Goal: Communication & Community: Participate in discussion

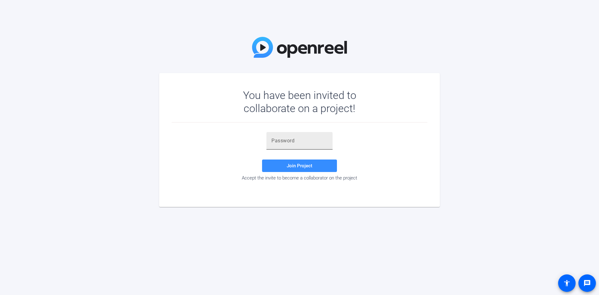
click at [297, 144] on input "text" at bounding box center [299, 140] width 56 height 7
paste input "lW9X2c"
type input "lW9X2c"
click at [308, 169] on span at bounding box center [299, 165] width 75 height 15
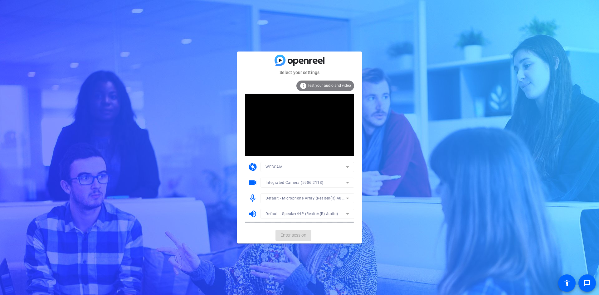
click at [294, 237] on mat-card-actions "Enter session" at bounding box center [299, 235] width 125 height 16
click at [296, 237] on span "Enter session" at bounding box center [294, 235] width 26 height 7
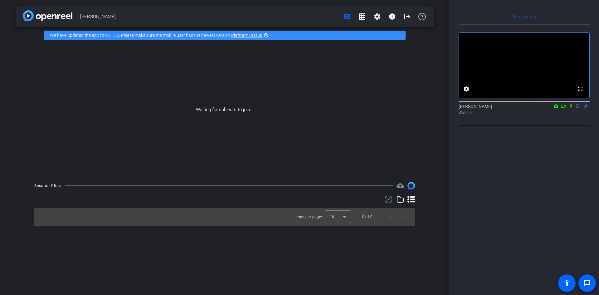
click at [570, 108] on icon at bounding box center [571, 106] width 2 height 4
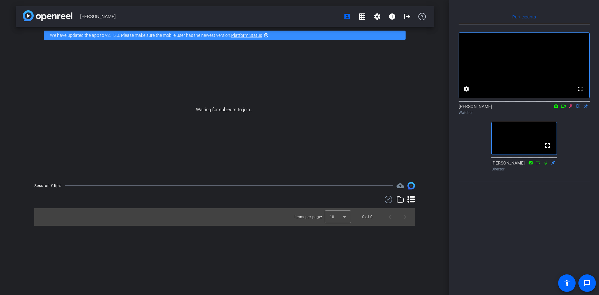
click at [572, 108] on icon at bounding box center [571, 106] width 5 height 4
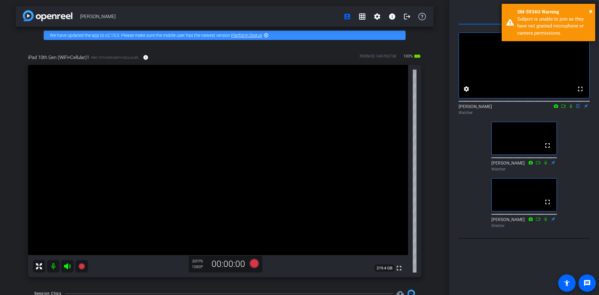
click at [524, 25] on div "Subject is unable to join as they have not granted microphone or camera permiss…" at bounding box center [553, 26] width 73 height 21
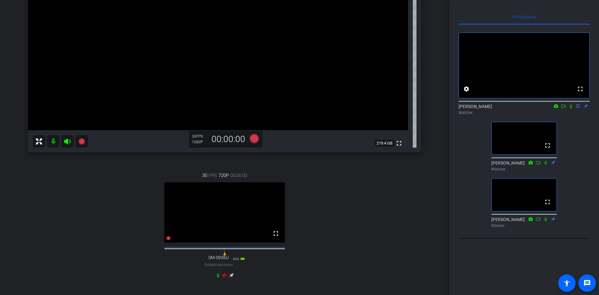
scroll to position [156, 0]
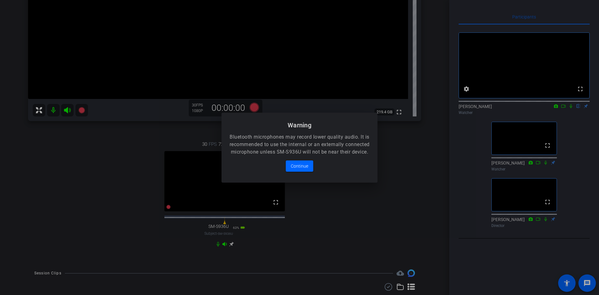
click at [327, 214] on div at bounding box center [299, 147] width 599 height 295
click at [297, 174] on span at bounding box center [299, 166] width 27 height 15
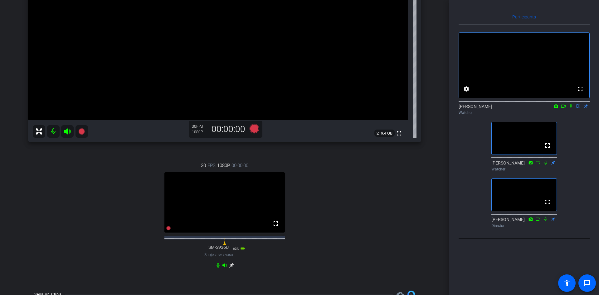
scroll to position [125, 0]
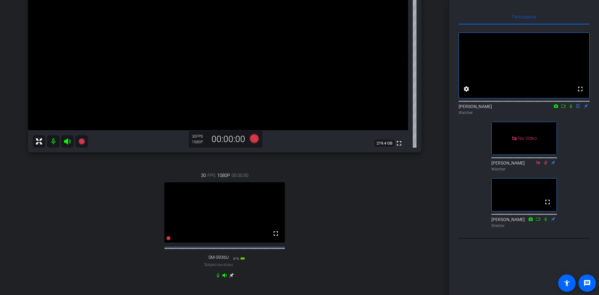
click at [570, 108] on icon at bounding box center [571, 106] width 2 height 4
click at [570, 108] on icon at bounding box center [571, 106] width 5 height 4
click at [570, 108] on icon at bounding box center [571, 106] width 2 height 4
click at [564, 108] on icon at bounding box center [563, 106] width 4 height 3
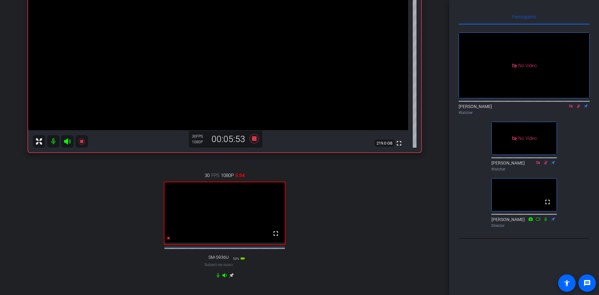
click at [579, 108] on icon at bounding box center [578, 106] width 5 height 4
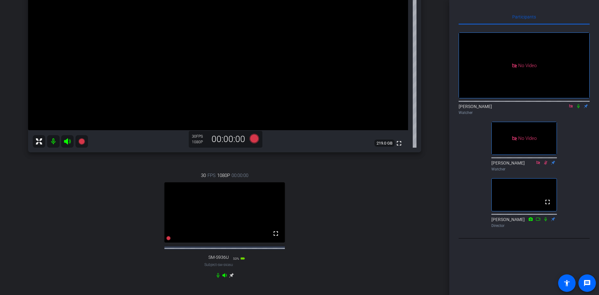
click at [573, 108] on icon at bounding box center [571, 106] width 5 height 4
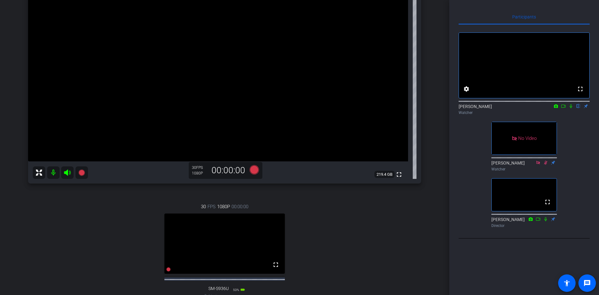
scroll to position [62, 0]
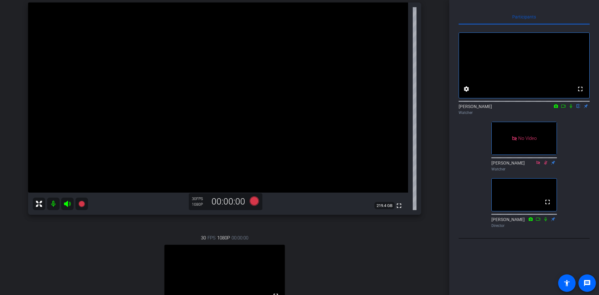
click at [564, 108] on icon at bounding box center [563, 106] width 5 height 4
click at [577, 108] on icon at bounding box center [578, 106] width 5 height 4
click at [569, 109] on mat-icon at bounding box center [570, 106] width 7 height 6
click at [574, 109] on mat-icon at bounding box center [570, 106] width 7 height 6
click at [569, 108] on icon at bounding box center [571, 106] width 5 height 4
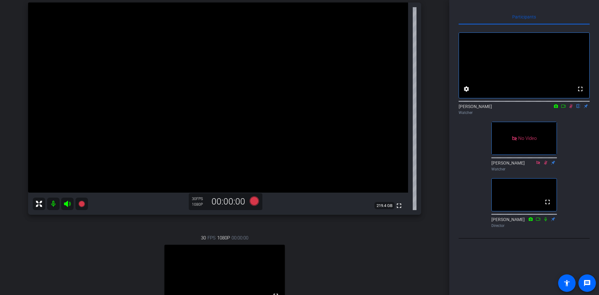
click at [569, 108] on icon at bounding box center [571, 106] width 5 height 4
click at [563, 108] on icon at bounding box center [563, 106] width 5 height 4
click at [579, 108] on icon at bounding box center [578, 106] width 5 height 4
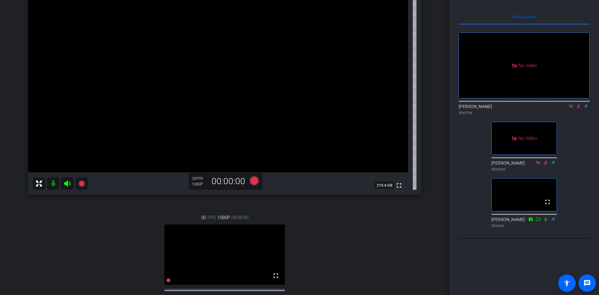
scroll to position [94, 0]
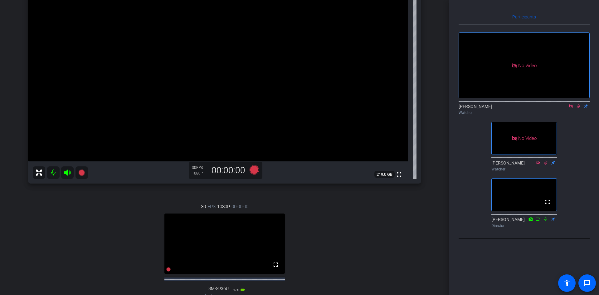
drag, startPoint x: 466, startPoint y: 137, endPoint x: 521, endPoint y: 127, distance: 55.5
click at [466, 137] on div "No Video [PERSON_NAME] Watcher No Video [PERSON_NAME] Watcher fullscreen [PERSO…" at bounding box center [524, 128] width 131 height 206
click at [572, 108] on icon at bounding box center [570, 105] width 3 height 3
click at [571, 108] on icon at bounding box center [570, 106] width 3 height 4
click at [570, 108] on icon at bounding box center [571, 106] width 2 height 4
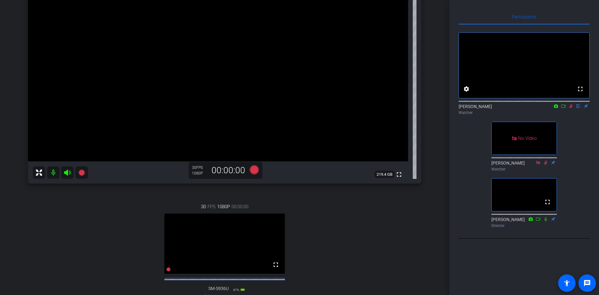
click at [570, 108] on icon at bounding box center [571, 106] width 5 height 4
click at [564, 108] on icon at bounding box center [563, 106] width 5 height 4
click at [577, 108] on icon at bounding box center [578, 106] width 5 height 4
click at [573, 108] on icon at bounding box center [571, 106] width 5 height 4
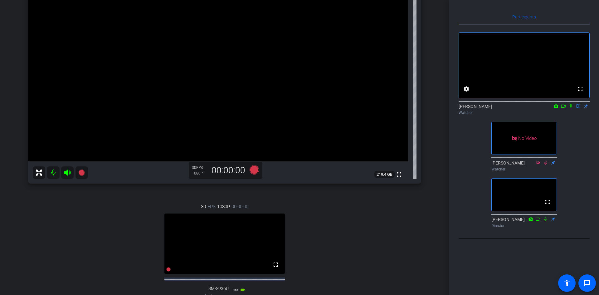
click at [564, 108] on icon at bounding box center [563, 106] width 5 height 4
click at [577, 108] on icon at bounding box center [578, 106] width 5 height 4
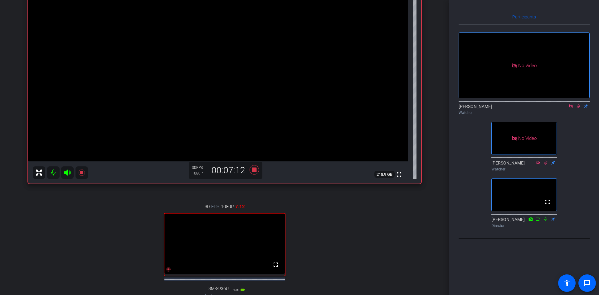
click at [577, 108] on icon at bounding box center [578, 106] width 5 height 4
click at [571, 108] on icon at bounding box center [570, 105] width 3 height 3
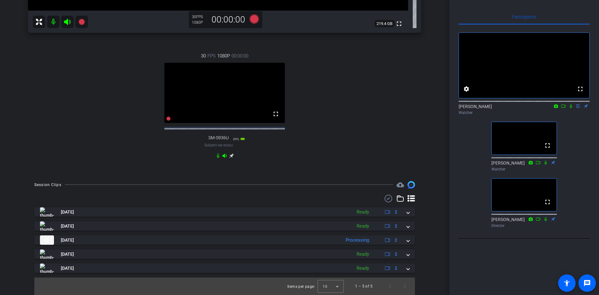
scroll to position [250, 0]
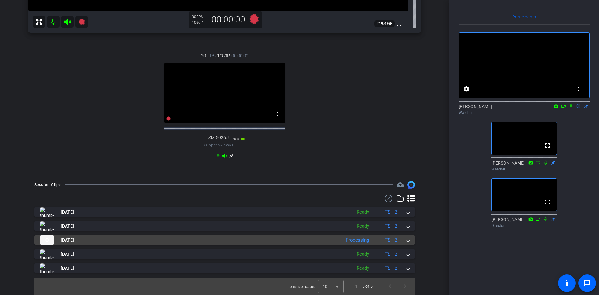
click at [407, 241] on span at bounding box center [408, 240] width 2 height 7
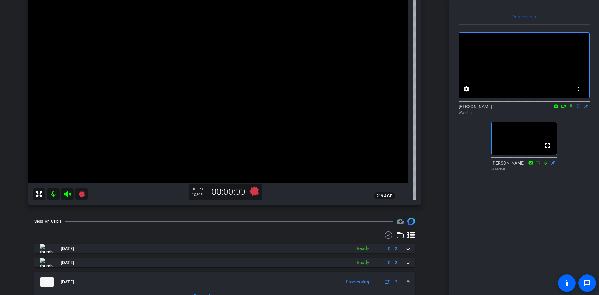
scroll to position [0, 0]
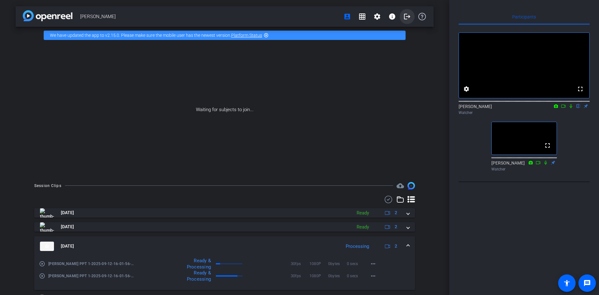
click at [406, 18] on mat-icon "logout" at bounding box center [406, 16] width 7 height 7
